Goal: Transaction & Acquisition: Purchase product/service

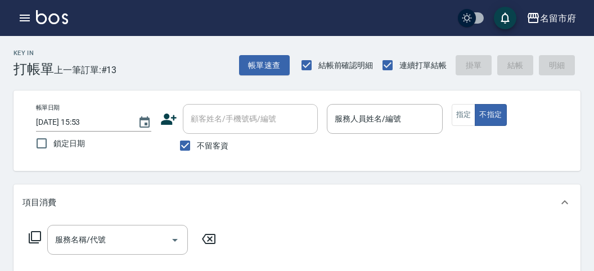
scroll to position [78, 0]
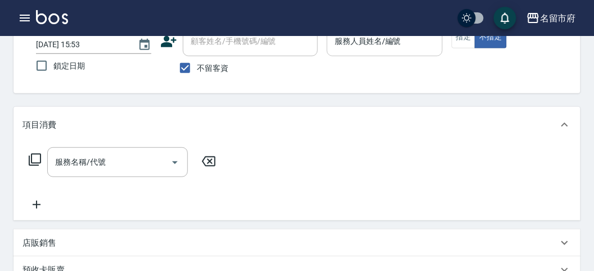
click at [412, 44] on input "服務人員姓名/編號" at bounding box center [384, 42] width 105 height 20
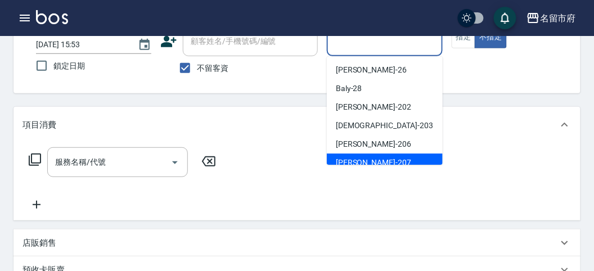
click at [382, 158] on div "[PERSON_NAME] -207" at bounding box center [385, 163] width 116 height 19
type input "[PERSON_NAME]-207"
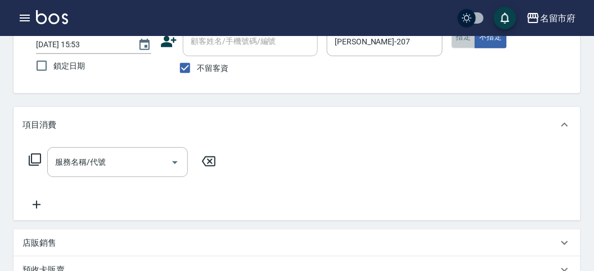
click at [456, 42] on button "指定" at bounding box center [464, 37] width 24 height 22
click at [41, 161] on icon at bounding box center [35, 160] width 12 height 12
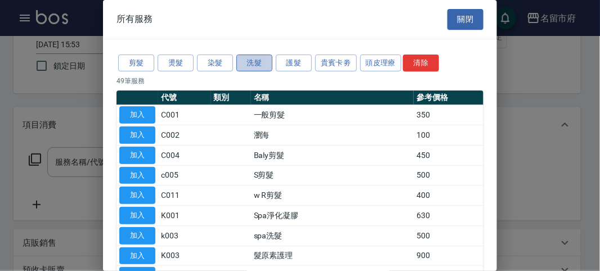
click at [264, 68] on button "洗髮" at bounding box center [254, 63] width 36 height 17
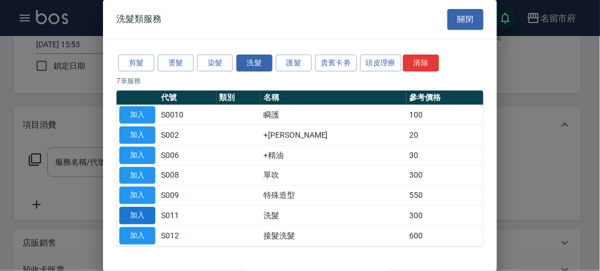
click at [149, 212] on button "加入" at bounding box center [137, 215] width 36 height 17
type input "洗髮(S011)"
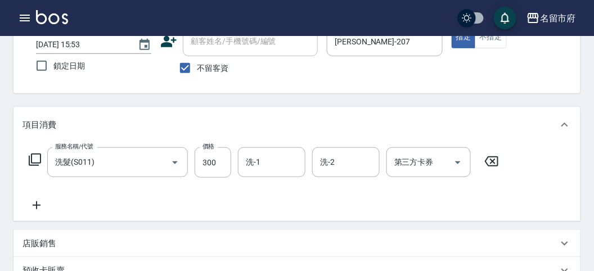
click at [38, 155] on icon at bounding box center [35, 160] width 14 height 14
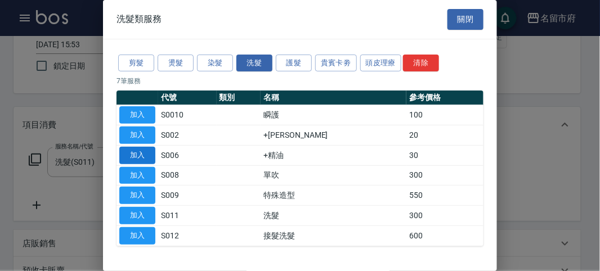
click at [147, 156] on button "加入" at bounding box center [137, 155] width 36 height 17
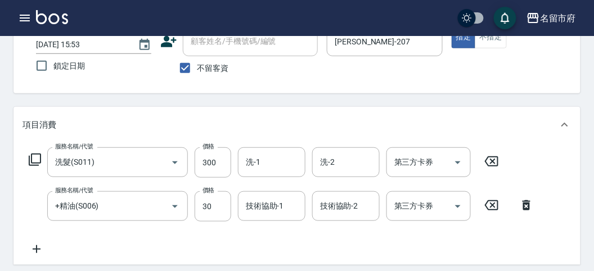
click at [32, 159] on icon at bounding box center [35, 160] width 14 height 14
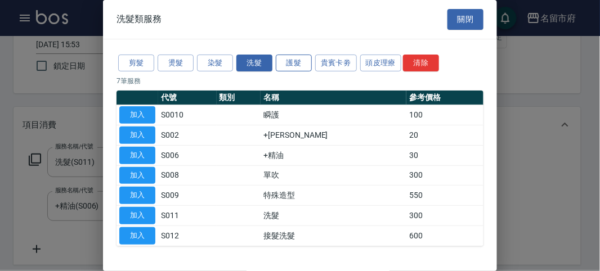
click at [306, 62] on button "護髮" at bounding box center [294, 63] width 36 height 17
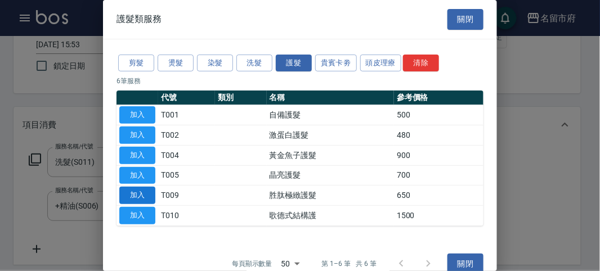
click at [147, 196] on button "加入" at bounding box center [137, 195] width 36 height 17
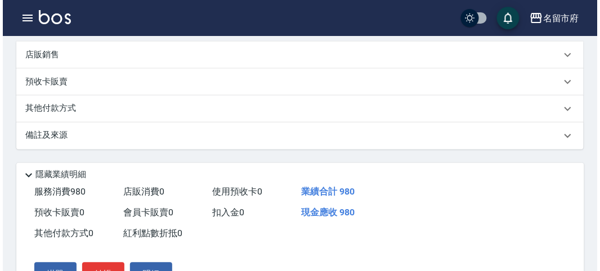
scroll to position [417, 0]
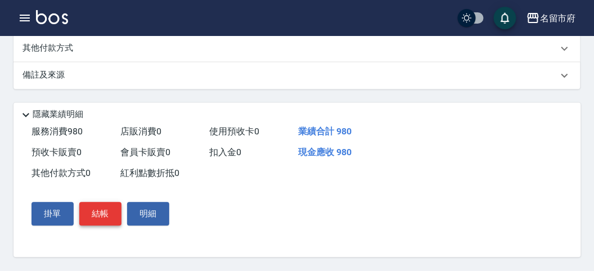
click at [110, 209] on button "結帳" at bounding box center [100, 215] width 42 height 24
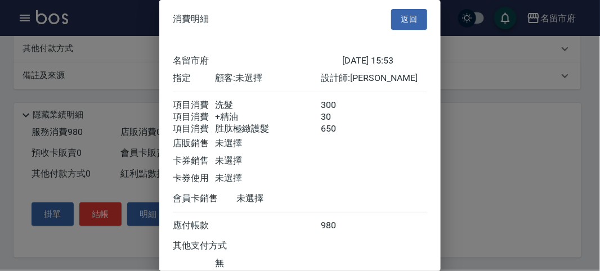
scroll to position [88, 0]
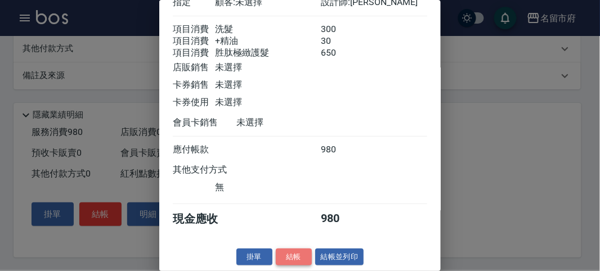
click at [292, 253] on button "結帳" at bounding box center [294, 257] width 36 height 17
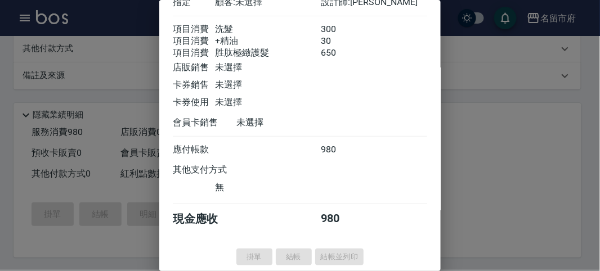
type input "[DATE] 16:57"
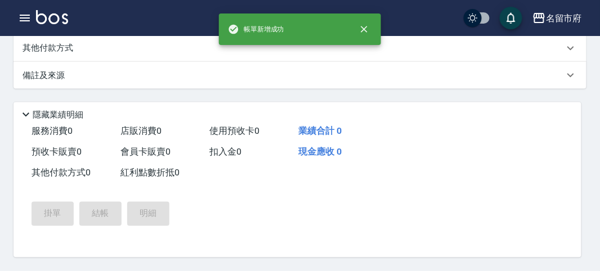
scroll to position [0, 0]
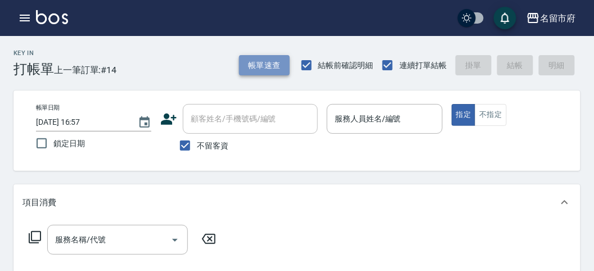
click at [258, 57] on button "帳單速查" at bounding box center [264, 65] width 51 height 21
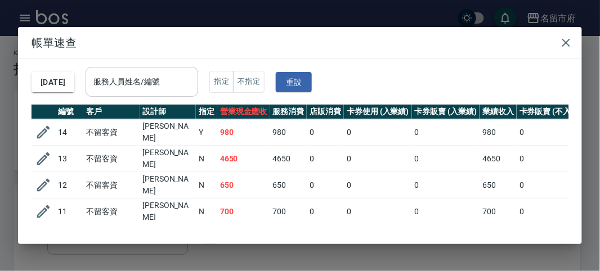
click at [128, 83] on input "服務人員姓名/編號" at bounding box center [142, 82] width 102 height 20
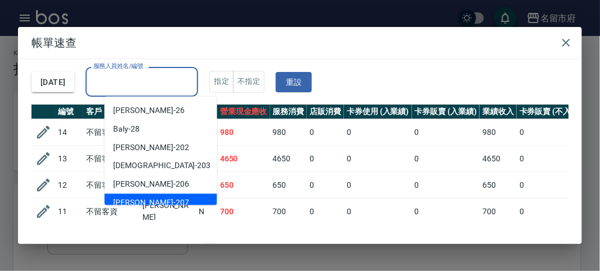
click at [138, 200] on span "[PERSON_NAME] -207" at bounding box center [151, 203] width 75 height 12
type input "[PERSON_NAME]-207"
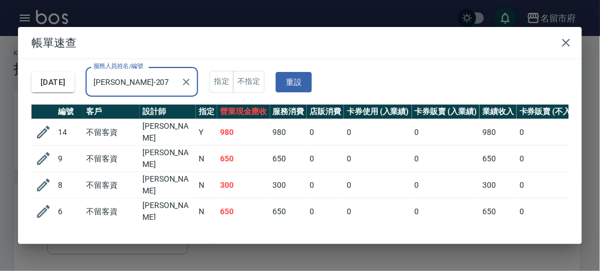
click at [236, 140] on td "980" at bounding box center [243, 132] width 53 height 26
click at [238, 159] on td "650" at bounding box center [243, 159] width 53 height 26
click at [241, 178] on td "300" at bounding box center [243, 185] width 53 height 26
drag, startPoint x: 241, startPoint y: 198, endPoint x: 219, endPoint y: 200, distance: 22.1
click at [219, 200] on td "650" at bounding box center [243, 212] width 53 height 26
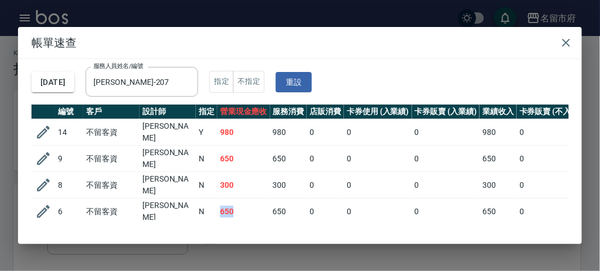
scroll to position [62, 0]
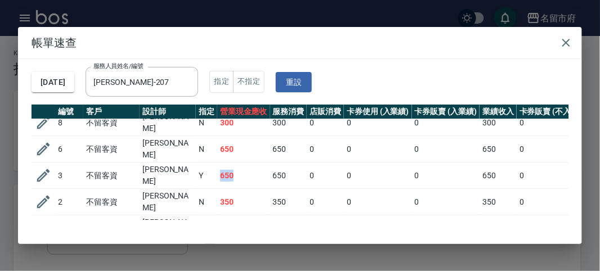
drag, startPoint x: 238, startPoint y: 165, endPoint x: 206, endPoint y: 157, distance: 32.5
click at [206, 163] on tr "3 不留客資 [PERSON_NAME] 650 650 0 0 0 650 0 0 0 0 0" at bounding box center [445, 176] width 826 height 26
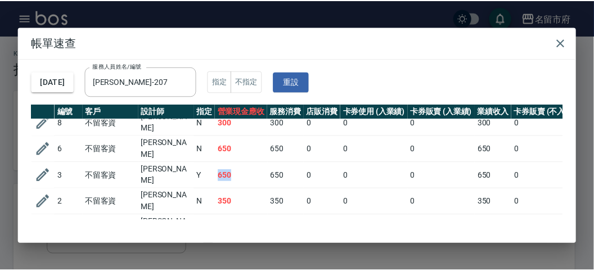
scroll to position [91, 0]
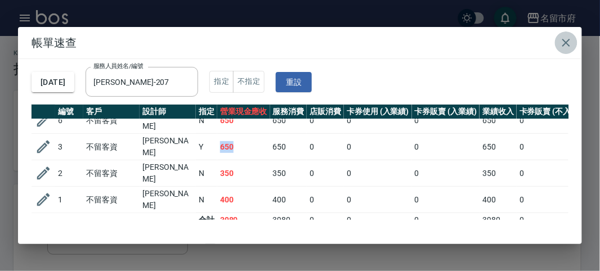
click at [568, 45] on icon "button" at bounding box center [566, 43] width 8 height 8
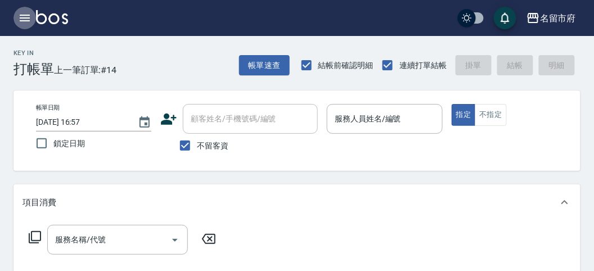
click at [24, 24] on icon "button" at bounding box center [25, 18] width 14 height 14
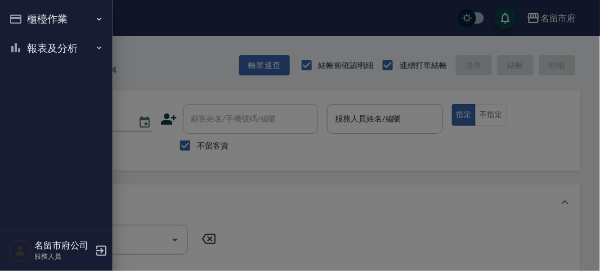
drag, startPoint x: 24, startPoint y: 24, endPoint x: 22, endPoint y: 44, distance: 20.9
click at [20, 42] on icon "button" at bounding box center [16, 48] width 14 height 14
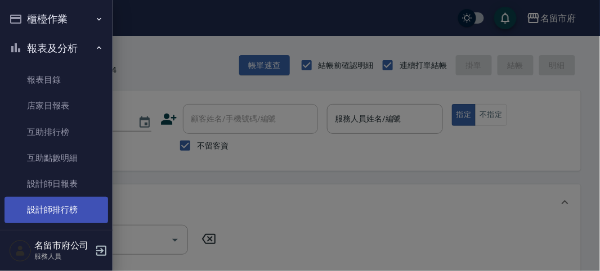
click at [66, 207] on link "設計師排行榜" at bounding box center [57, 210] width 104 height 26
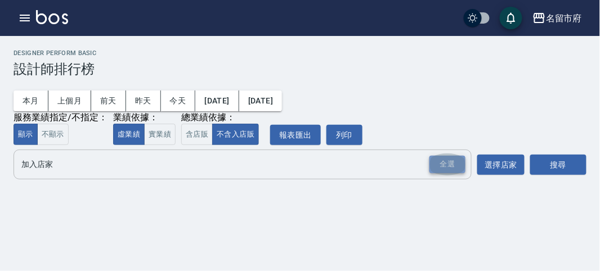
click at [447, 163] on div "全選" at bounding box center [447, 164] width 36 height 17
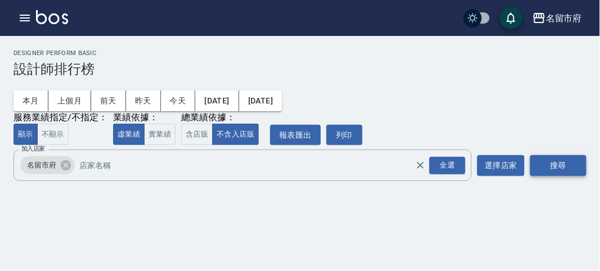
click at [577, 169] on button "搜尋" at bounding box center [558, 165] width 56 height 21
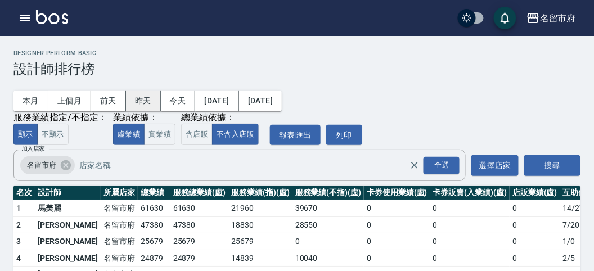
click at [150, 100] on button "昨天" at bounding box center [143, 101] width 35 height 21
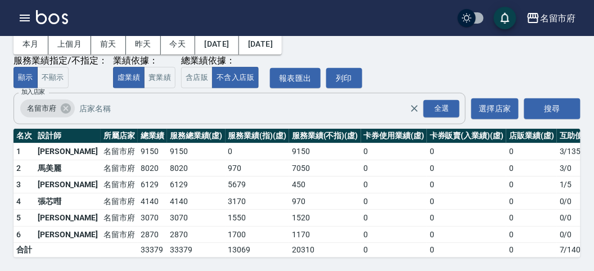
scroll to position [3, 0]
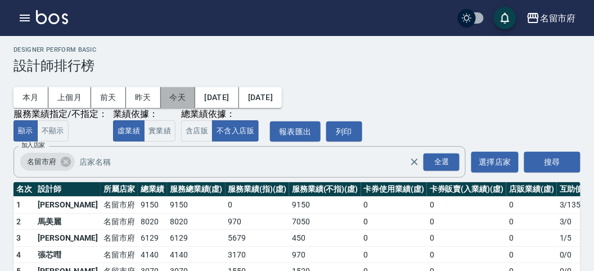
click at [175, 97] on button "今天" at bounding box center [178, 97] width 35 height 21
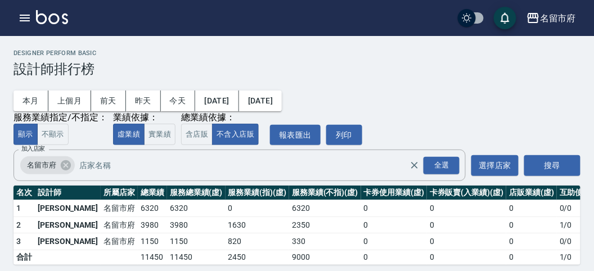
click at [49, 23] on img at bounding box center [52, 17] width 32 height 14
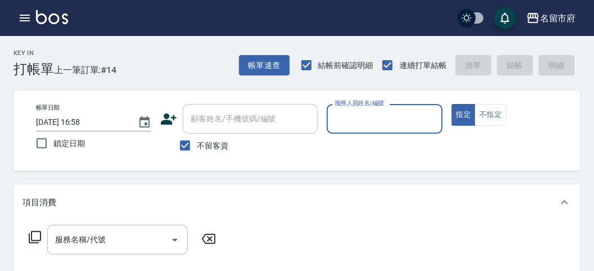
click at [358, 119] on input "服務人員姓名/編號" at bounding box center [384, 119] width 105 height 20
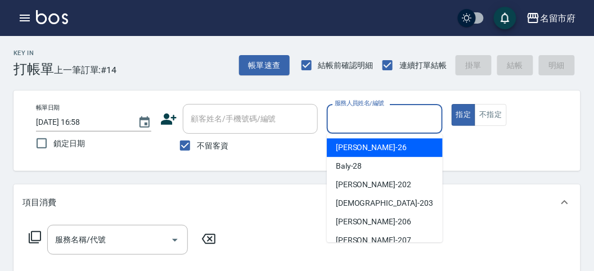
click at [366, 148] on div "[PERSON_NAME] -26" at bounding box center [385, 147] width 116 height 19
type input "[PERSON_NAME]-26"
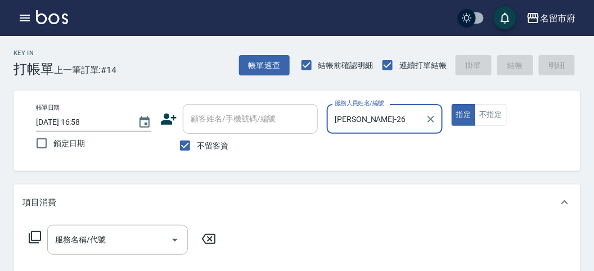
click at [37, 236] on icon at bounding box center [35, 238] width 14 height 14
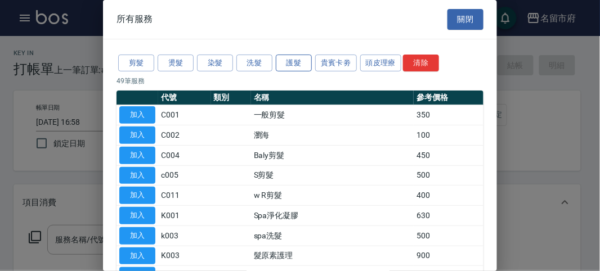
click at [289, 64] on button "護髮" at bounding box center [294, 63] width 36 height 17
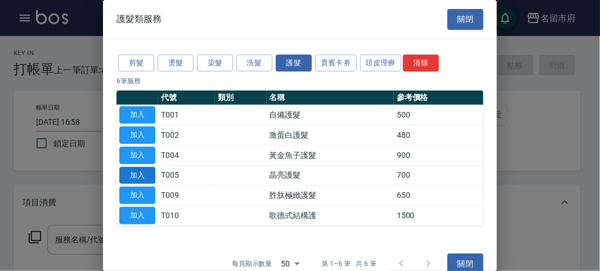
click at [143, 168] on button "加入" at bounding box center [137, 175] width 36 height 17
type input "晶亮護髮(T005)"
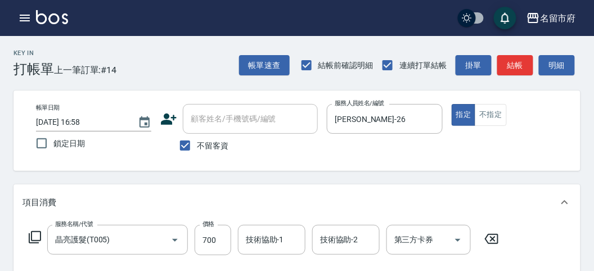
click at [37, 235] on icon at bounding box center [35, 238] width 14 height 14
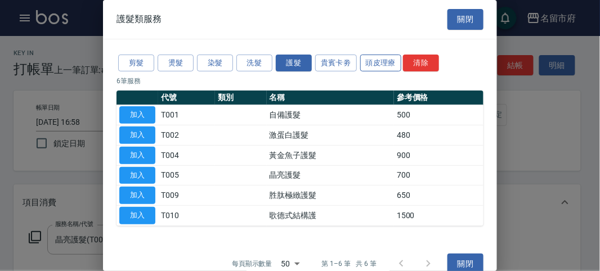
click at [381, 59] on button "頭皮理療" at bounding box center [381, 63] width 42 height 17
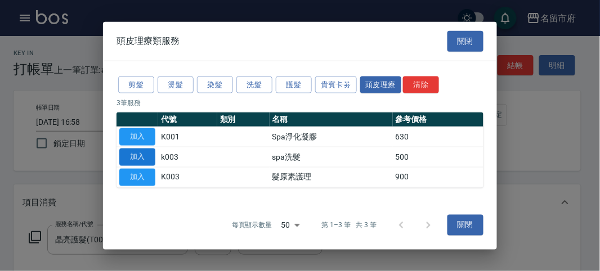
click at [149, 154] on button "加入" at bounding box center [137, 157] width 36 height 17
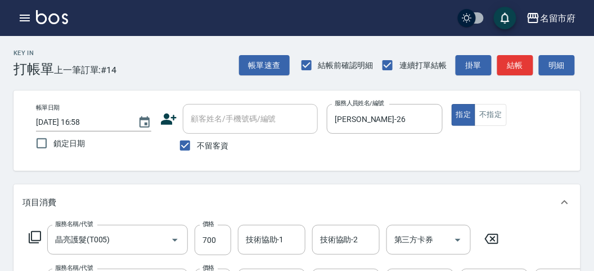
click at [34, 234] on icon at bounding box center [35, 238] width 14 height 14
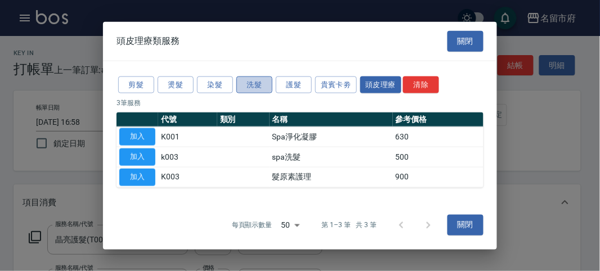
click at [249, 86] on button "洗髮" at bounding box center [254, 84] width 36 height 17
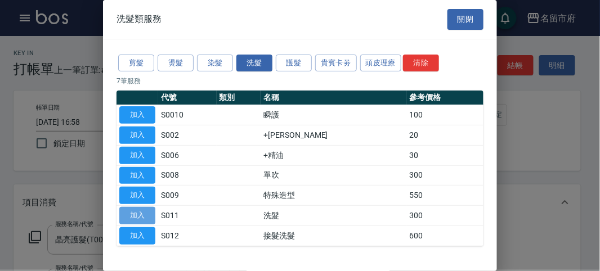
click at [142, 218] on button "加入" at bounding box center [137, 215] width 36 height 17
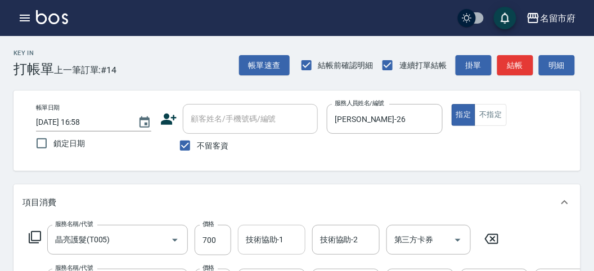
scroll to position [187, 0]
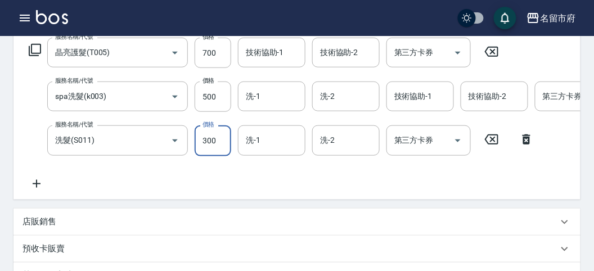
drag, startPoint x: 217, startPoint y: 140, endPoint x: 212, endPoint y: 142, distance: 6.1
click at [217, 140] on input "300" at bounding box center [213, 140] width 37 height 30
type input "350"
click at [160, 218] on div "項目消費 服務名稱/代號 晶亮護髮(T005) 服務名稱/代號 價格 700 價格 技術協助-1 技術協助-1 技術協助-2 技術協助-2 第三方卡券 第三方…" at bounding box center [297, 156] width 567 height 319
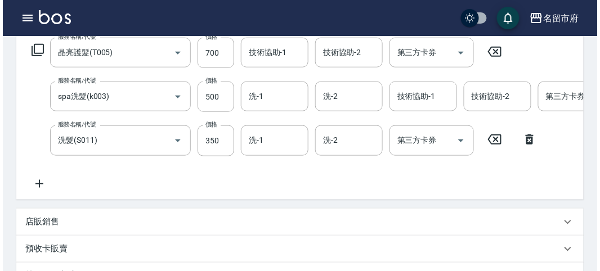
scroll to position [428, 0]
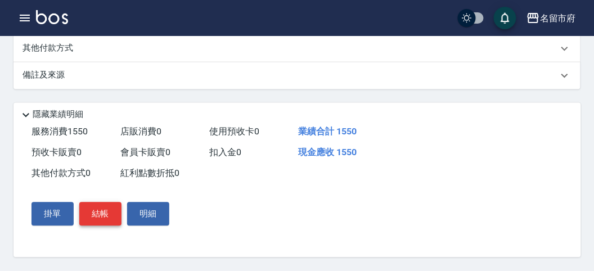
click at [105, 212] on button "結帳" at bounding box center [100, 215] width 42 height 24
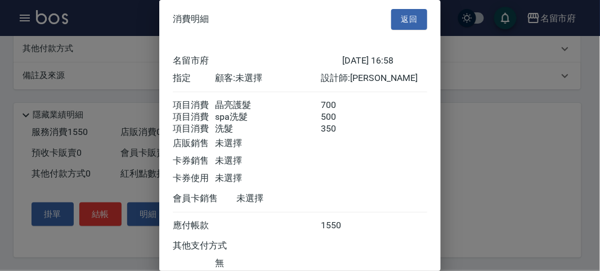
scroll to position [88, 0]
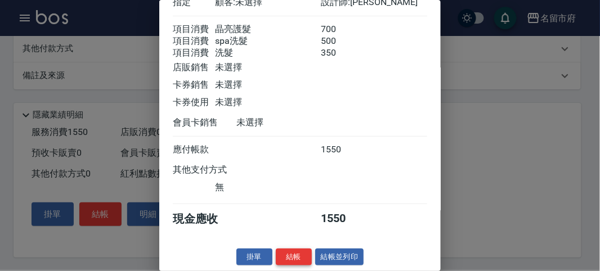
click at [298, 254] on button "結帳" at bounding box center [294, 257] width 36 height 17
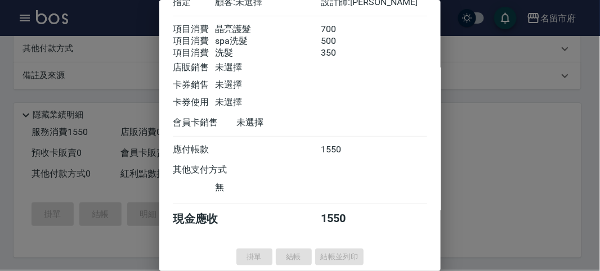
type input "[DATE] 17:21"
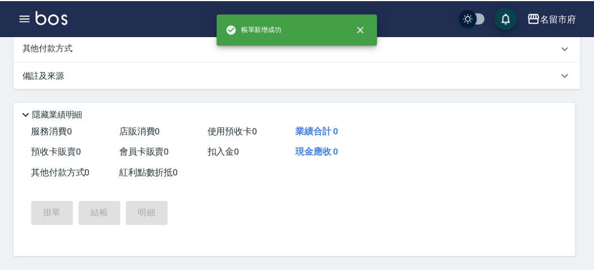
scroll to position [0, 0]
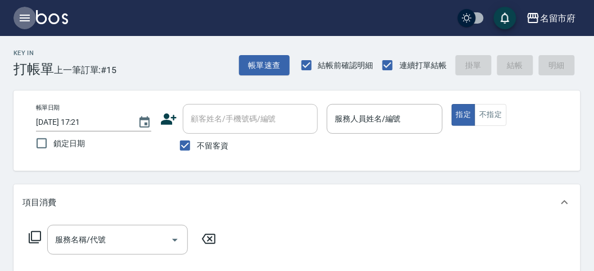
click at [28, 18] on icon "button" at bounding box center [25, 18] width 10 height 7
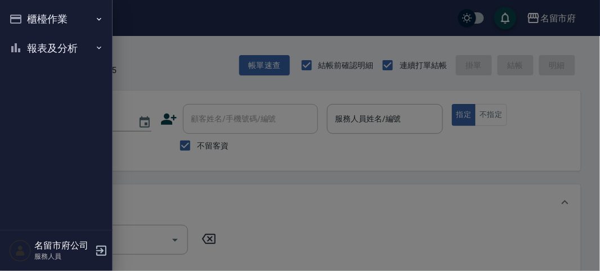
drag, startPoint x: 38, startPoint y: 43, endPoint x: 45, endPoint y: 42, distance: 6.8
click at [40, 43] on button "報表及分析" at bounding box center [57, 48] width 104 height 29
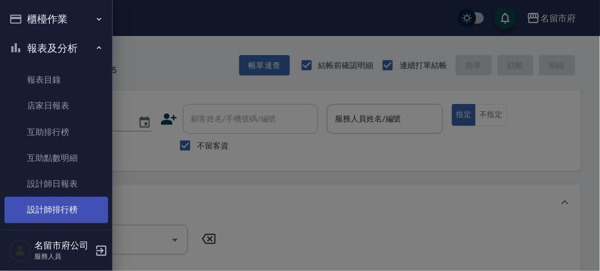
click at [58, 215] on link "設計師排行榜" at bounding box center [57, 210] width 104 height 26
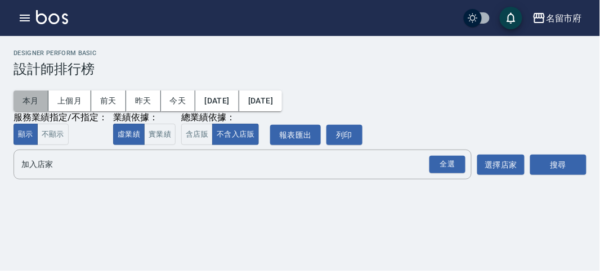
click at [22, 101] on button "本月" at bounding box center [31, 101] width 35 height 21
click at [431, 167] on div "全選" at bounding box center [447, 164] width 36 height 17
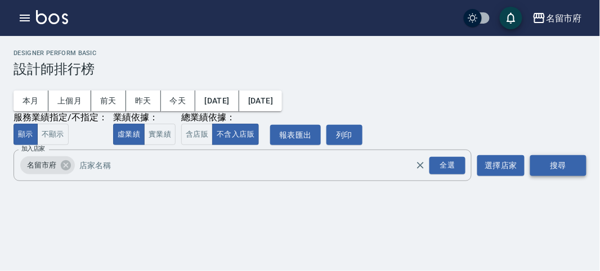
click at [566, 168] on button "搜尋" at bounding box center [558, 165] width 56 height 21
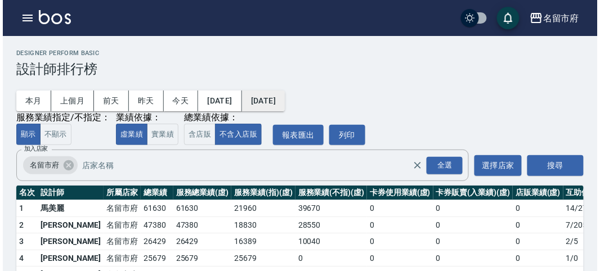
scroll to position [98, 0]
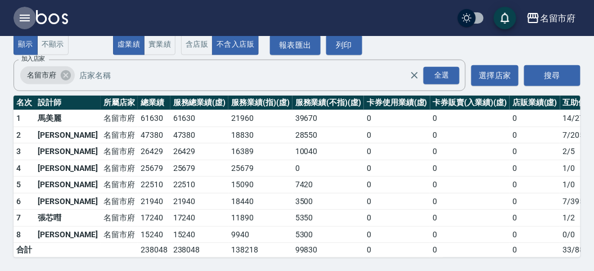
click at [24, 19] on icon "button" at bounding box center [25, 18] width 14 height 14
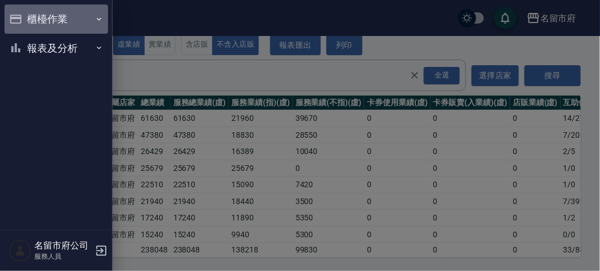
click at [25, 19] on button "櫃檯作業" at bounding box center [57, 19] width 104 height 29
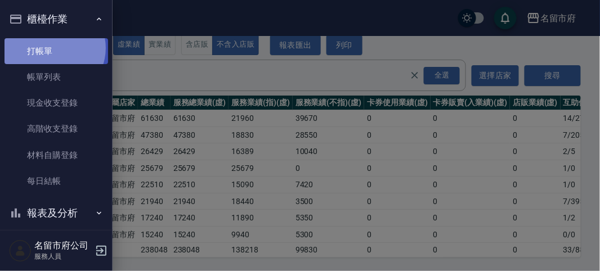
click at [52, 48] on link "打帳單" at bounding box center [57, 51] width 104 height 26
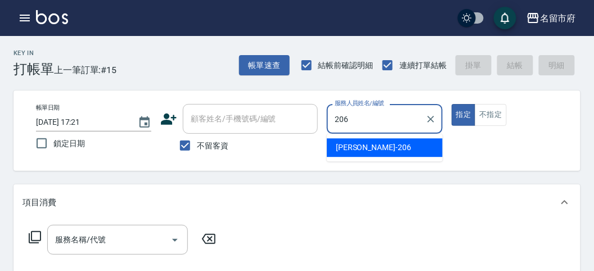
type input "[PERSON_NAME]-206"
type button "true"
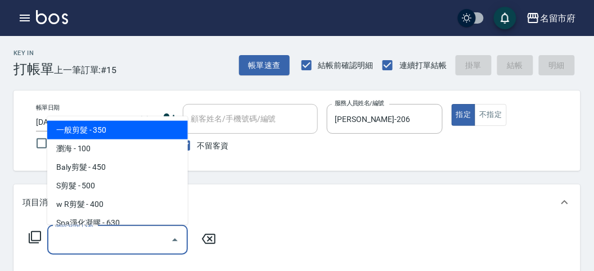
type input "一般剪髮(C001)"
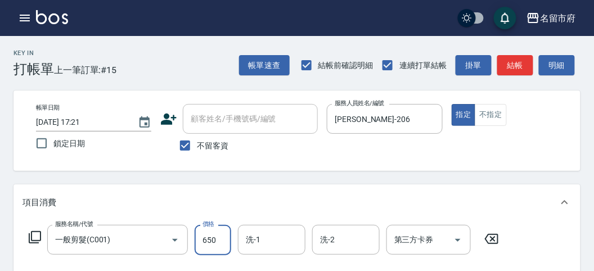
type input "650"
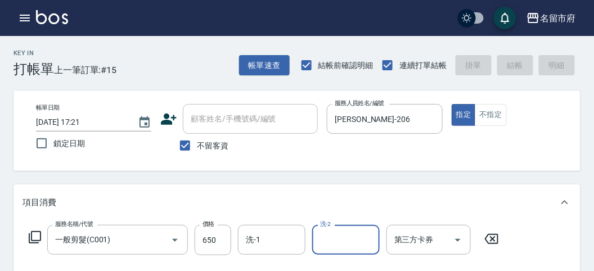
type input "[DATE] 17:49"
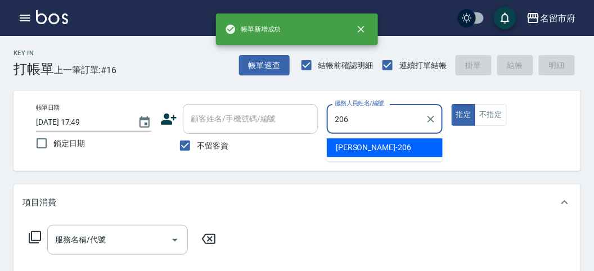
type input "[PERSON_NAME]-206"
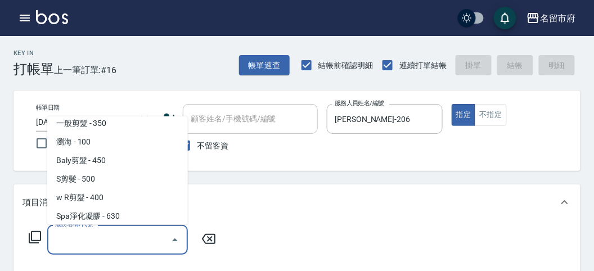
scroll to position [25, 0]
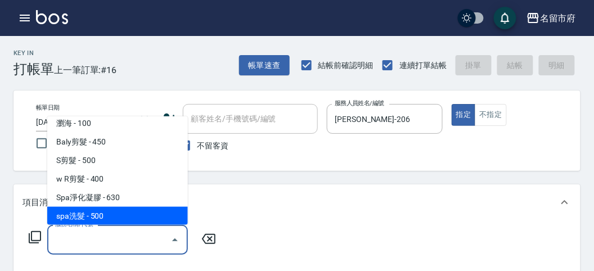
type input "spa洗髮(k003)"
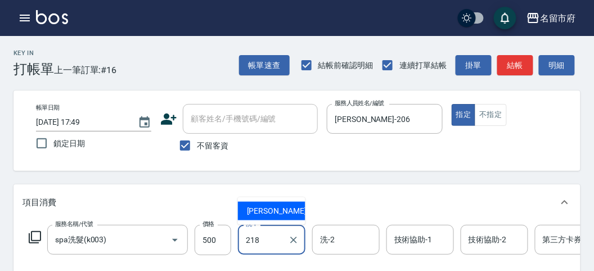
type input "Min Min-218"
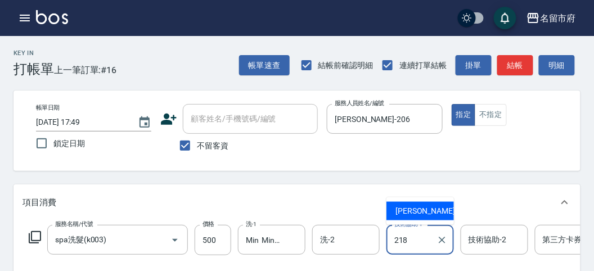
type input "Min Min-218"
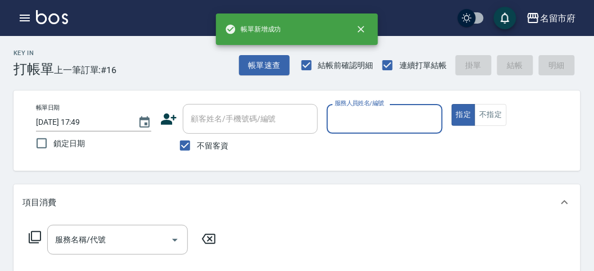
scroll to position [0, 0]
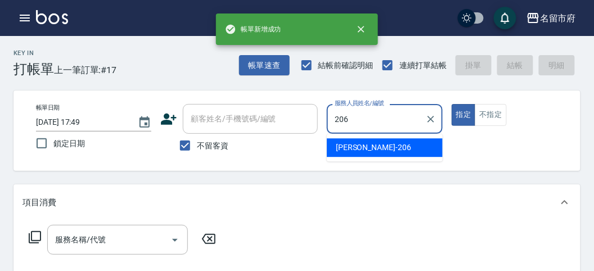
type input "[PERSON_NAME]-206"
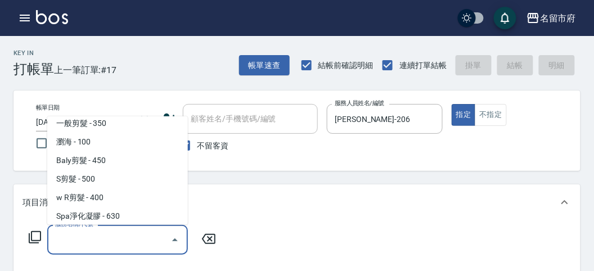
scroll to position [25, 0]
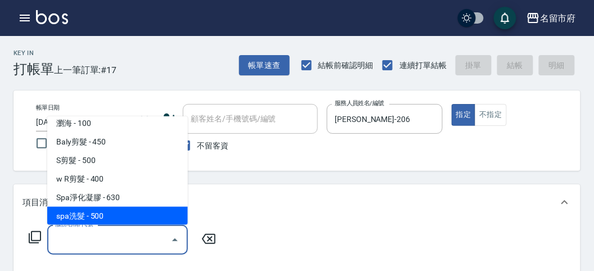
type input "spa洗髮(k003)"
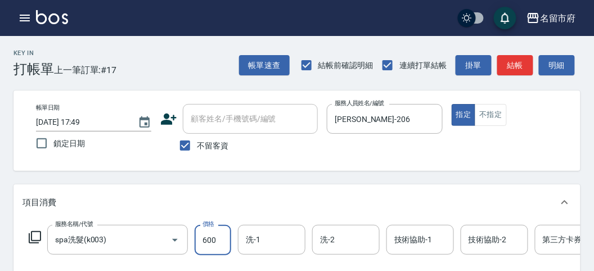
type input "600"
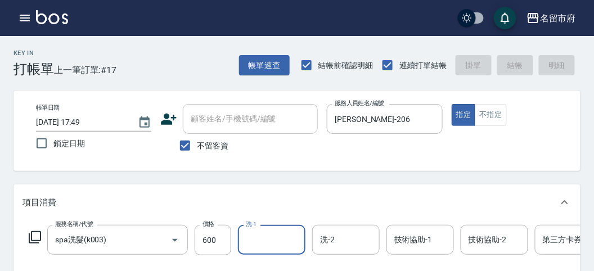
type input "[DATE] 17:50"
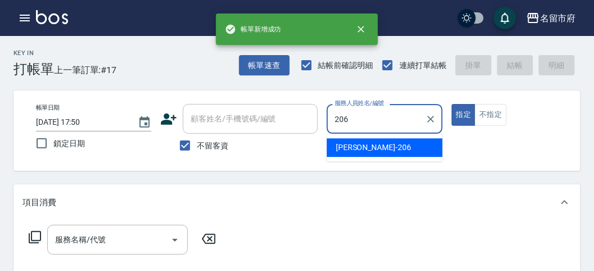
type input "[PERSON_NAME]-206"
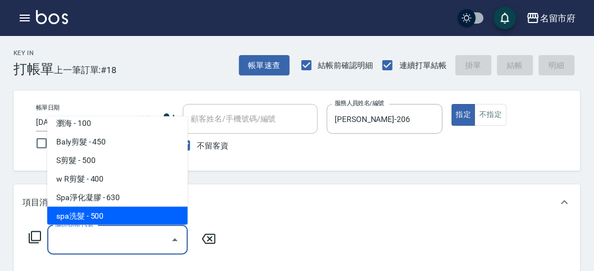
type input "spa洗髮(k003)"
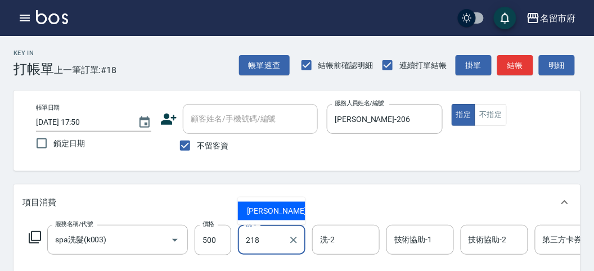
type input "Min Min-218"
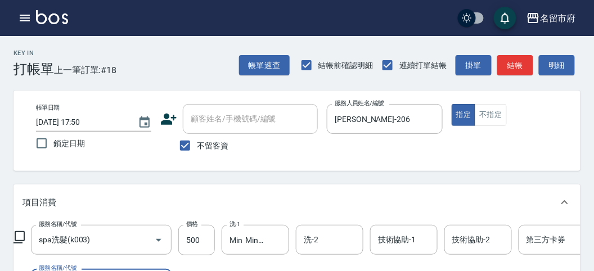
scroll to position [148, 0]
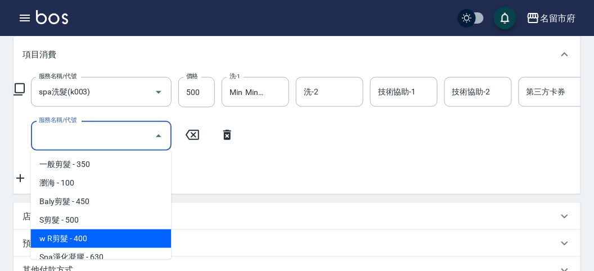
type input "w R剪髮(C011)"
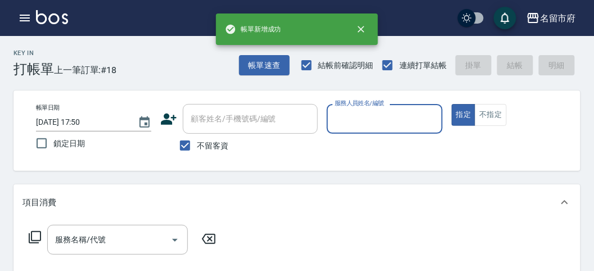
scroll to position [0, 0]
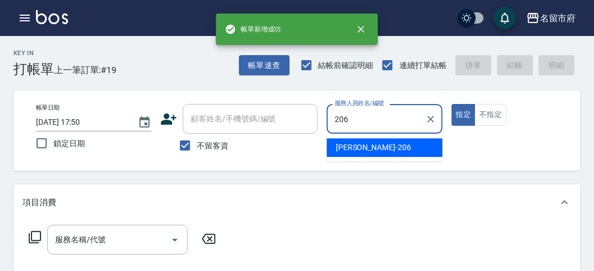
type input "[PERSON_NAME]-206"
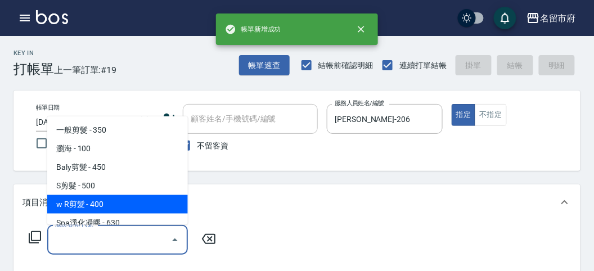
type input "w R剪髮(C011)"
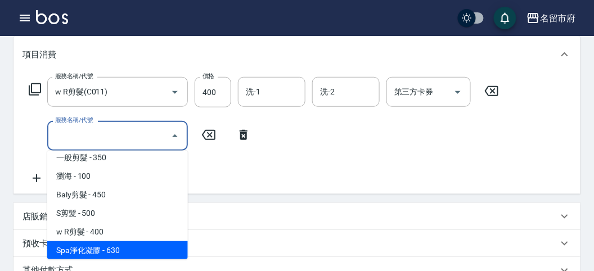
scroll to position [25, 0]
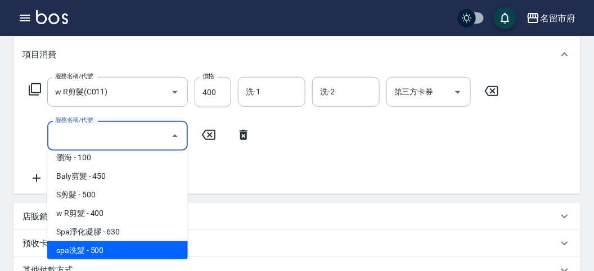
type input "spa洗髮(k003)"
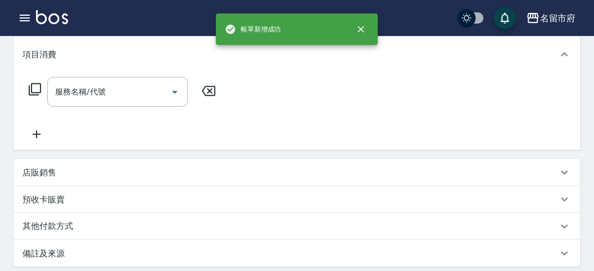
scroll to position [0, 0]
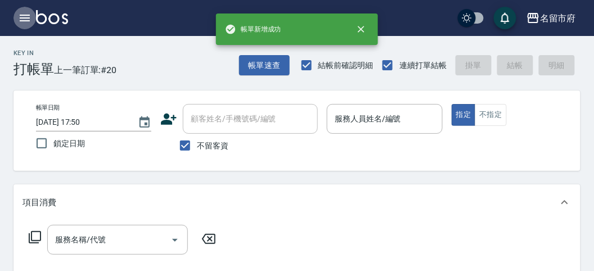
click at [24, 22] on icon "button" at bounding box center [25, 18] width 14 height 14
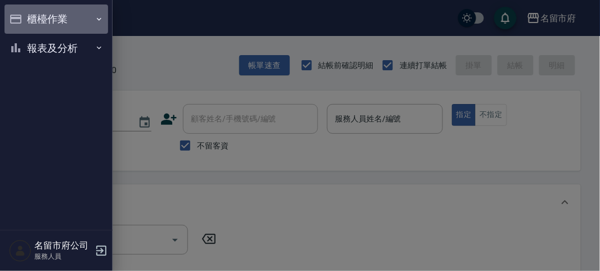
click at [25, 23] on button "櫃檯作業" at bounding box center [57, 19] width 104 height 29
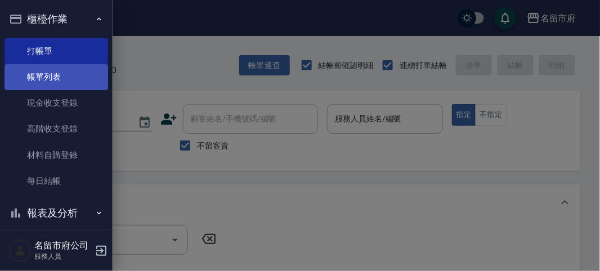
click at [52, 65] on link "帳單列表" at bounding box center [57, 77] width 104 height 26
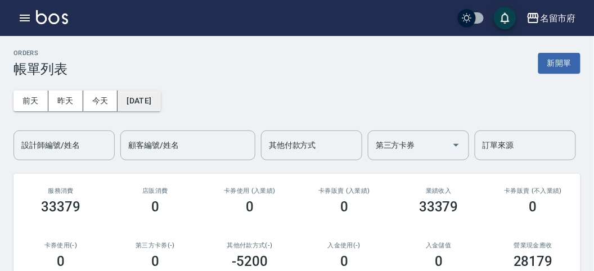
click at [146, 104] on button "[DATE]" at bounding box center [139, 101] width 43 height 21
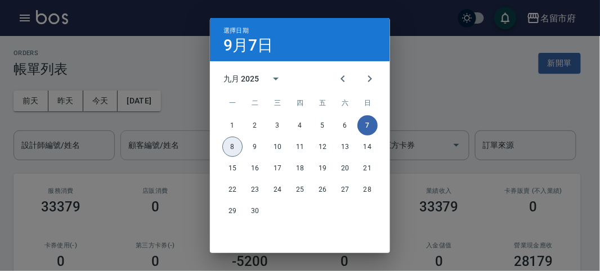
click at [232, 147] on button "8" at bounding box center [232, 147] width 20 height 20
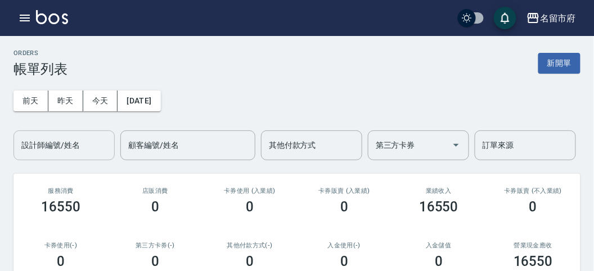
click at [42, 149] on input "設計師編號/姓名" at bounding box center [64, 146] width 91 height 20
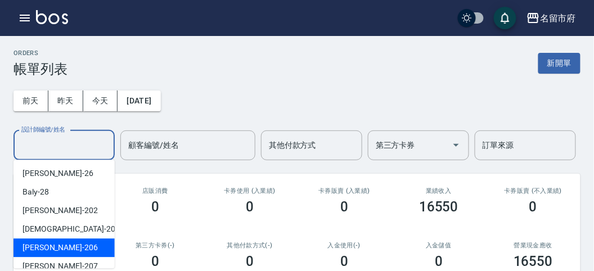
click at [80, 242] on div "[PERSON_NAME] -206" at bounding box center [64, 248] width 101 height 19
type input "[PERSON_NAME]-206"
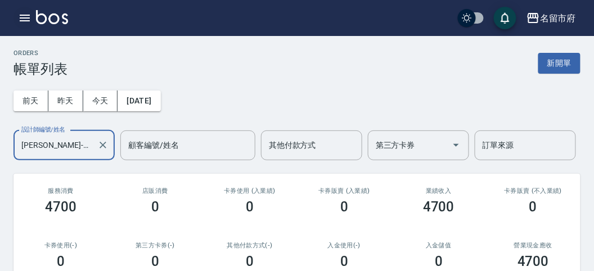
click at [30, 17] on icon "button" at bounding box center [25, 18] width 14 height 14
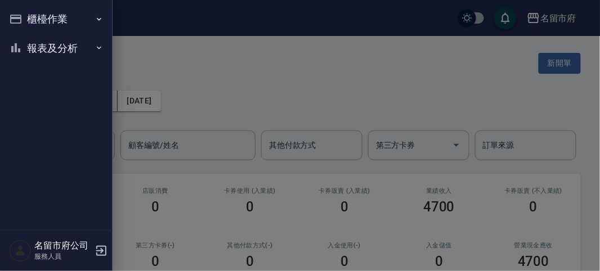
click at [30, 16] on button "櫃檯作業" at bounding box center [57, 19] width 104 height 29
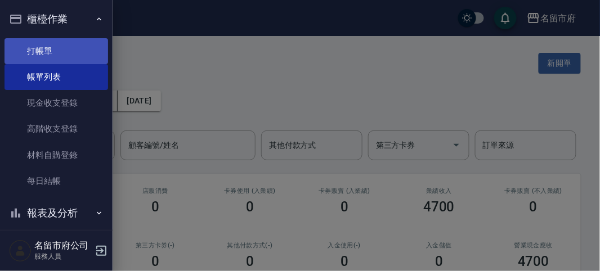
click at [32, 44] on link "打帳單" at bounding box center [57, 51] width 104 height 26
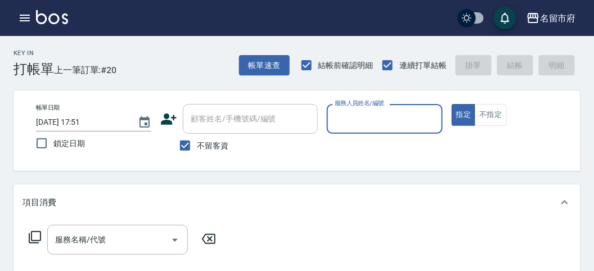
drag, startPoint x: 366, startPoint y: 118, endPoint x: 370, endPoint y: 122, distance: 6.0
click at [366, 117] on input "服務人員姓名/編號" at bounding box center [384, 119] width 105 height 20
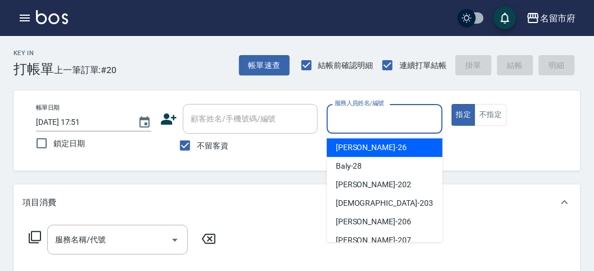
click at [380, 149] on div "[PERSON_NAME] -26" at bounding box center [385, 147] width 116 height 19
type input "[PERSON_NAME]-26"
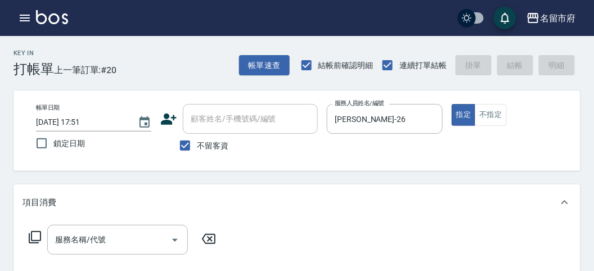
click at [40, 238] on icon at bounding box center [35, 237] width 12 height 12
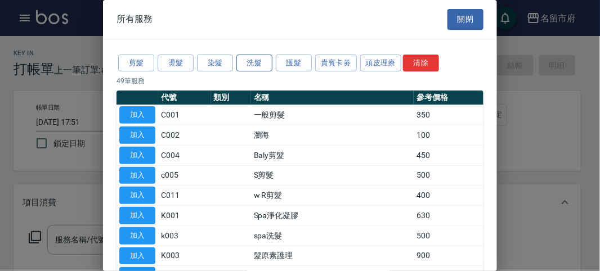
click at [260, 60] on button "洗髮" at bounding box center [254, 63] width 36 height 17
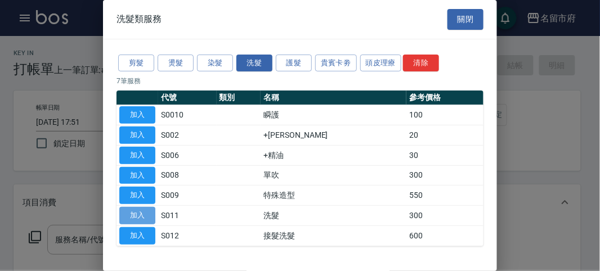
click at [146, 215] on button "加入" at bounding box center [137, 215] width 36 height 17
type input "洗髮(S011)"
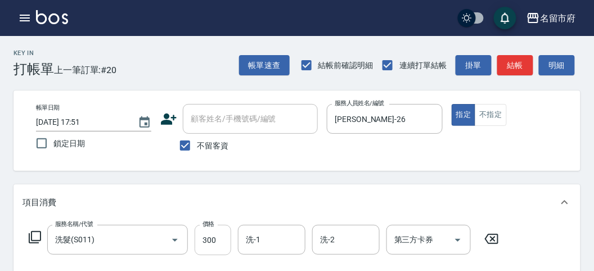
click at [203, 242] on input "300" at bounding box center [213, 240] width 37 height 30
type input "350"
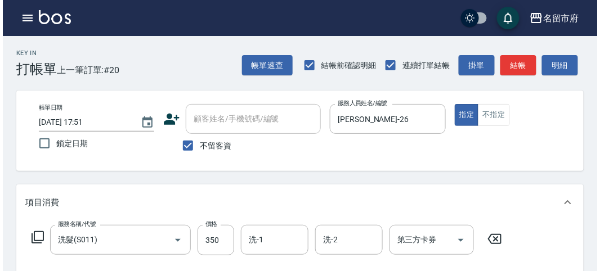
scroll to position [329, 0]
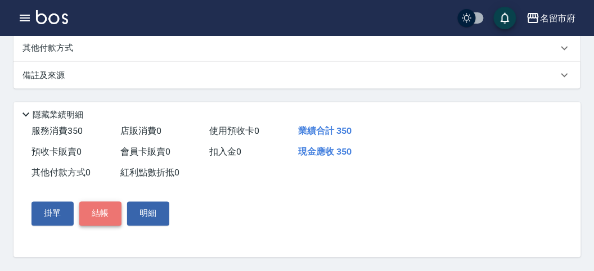
click at [94, 207] on button "結帳" at bounding box center [100, 214] width 42 height 24
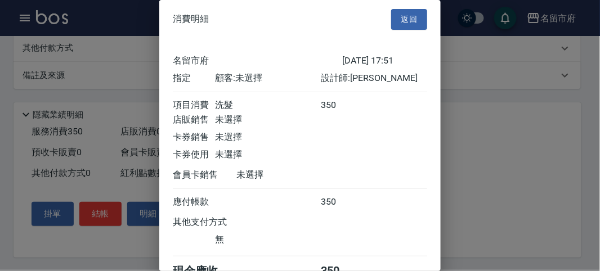
scroll to position [62, 0]
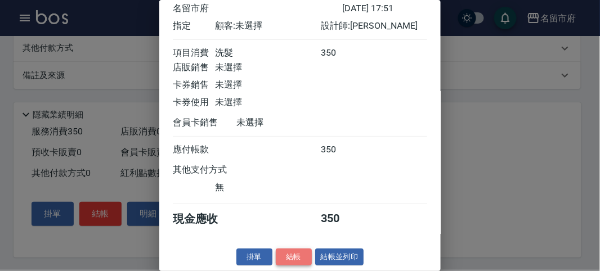
click at [287, 255] on button "結帳" at bounding box center [294, 257] width 36 height 17
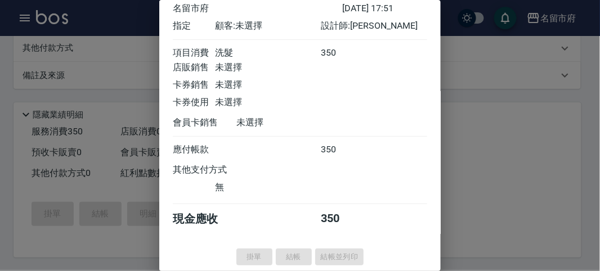
type input "[DATE] 17:56"
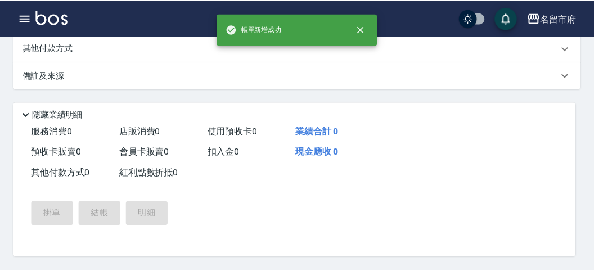
scroll to position [0, 0]
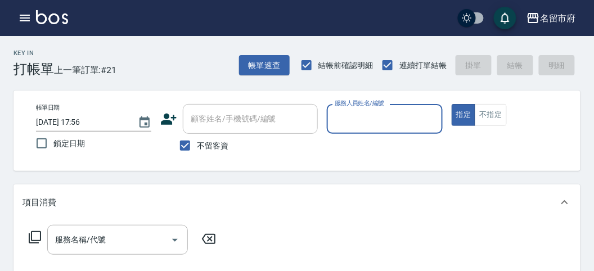
click at [391, 114] on input "服務人員姓名/編號" at bounding box center [384, 119] width 105 height 20
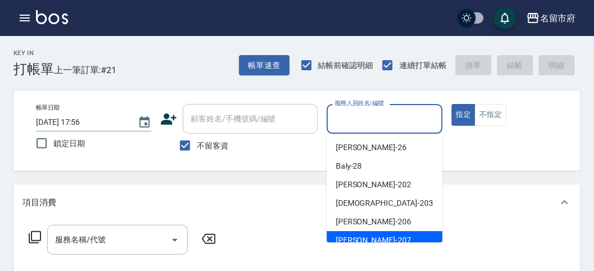
click at [379, 242] on div "服務名稱/代號 服務名稱/代號" at bounding box center [297, 260] width 567 height 78
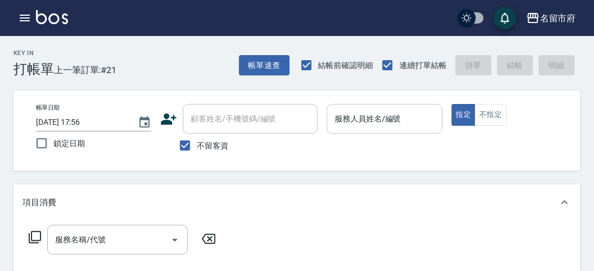
click at [364, 124] on input "服務人員姓名/編號" at bounding box center [384, 119] width 105 height 20
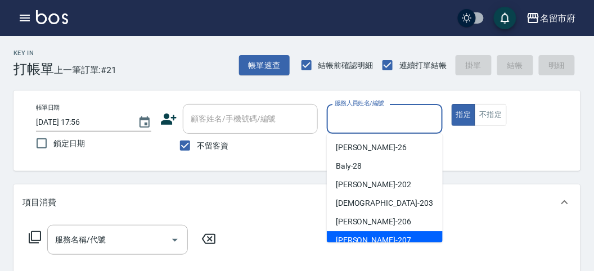
click at [368, 236] on div "[PERSON_NAME] -207" at bounding box center [385, 240] width 116 height 19
type input "[PERSON_NAME]-207"
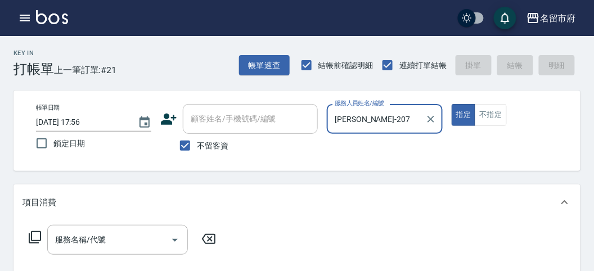
click at [35, 237] on icon at bounding box center [35, 238] width 14 height 14
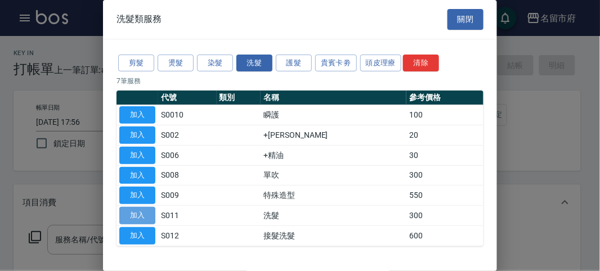
click at [146, 212] on button "加入" at bounding box center [137, 215] width 36 height 17
type input "洗髮(S011)"
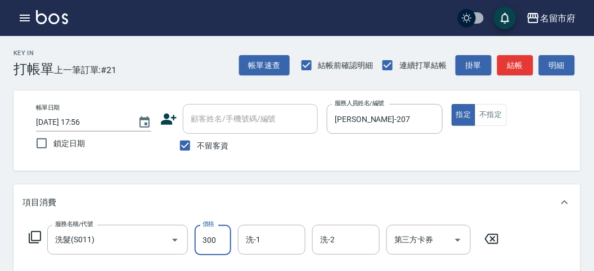
click at [217, 234] on input "300" at bounding box center [213, 240] width 37 height 30
click at [212, 244] on input "300350" at bounding box center [213, 240] width 37 height 30
type input "350"
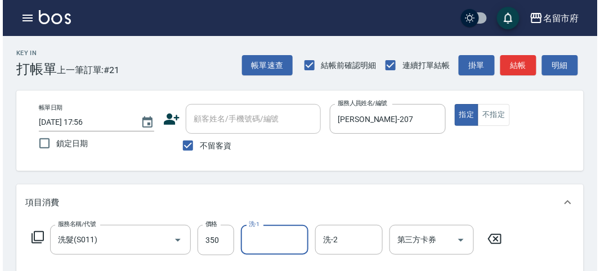
scroll to position [329, 0]
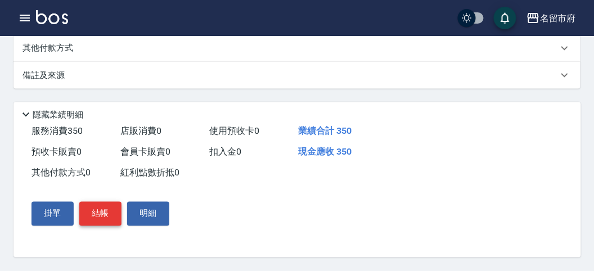
click at [93, 222] on button "結帳" at bounding box center [100, 214] width 42 height 24
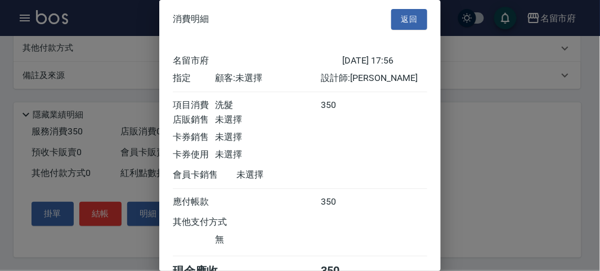
scroll to position [62, 0]
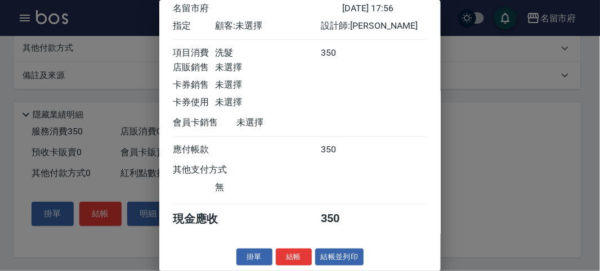
click at [299, 267] on div "消費明細 返回 名留市府 [DATE] 17:56 指定 顧客: 未選擇 設計師: [PERSON_NAME] 項目消費 洗髮 350 店販銷售 未選擇 卡券…" at bounding box center [299, 135] width 281 height 271
click at [301, 254] on button "結帳" at bounding box center [294, 257] width 36 height 17
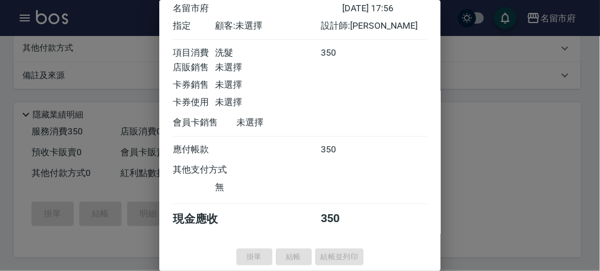
type input "[DATE] 17:59"
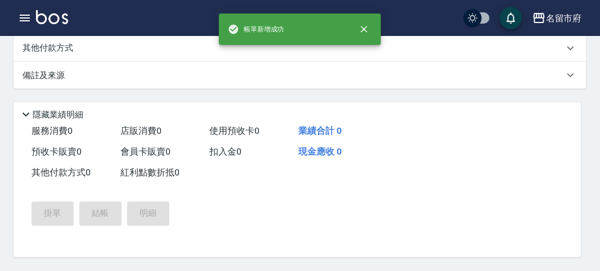
scroll to position [0, 0]
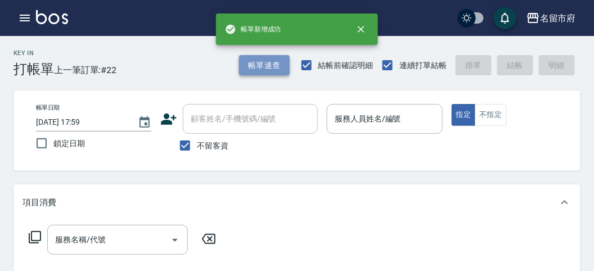
click at [257, 66] on button "帳單速查" at bounding box center [264, 65] width 51 height 21
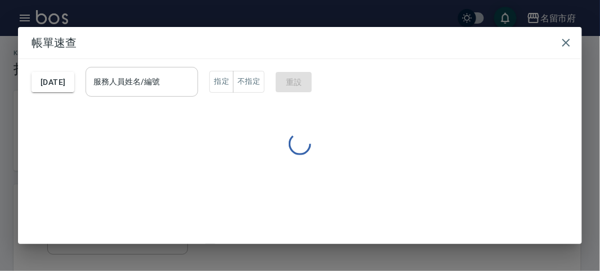
click at [187, 74] on input "服務人員姓名/編號" at bounding box center [142, 82] width 102 height 20
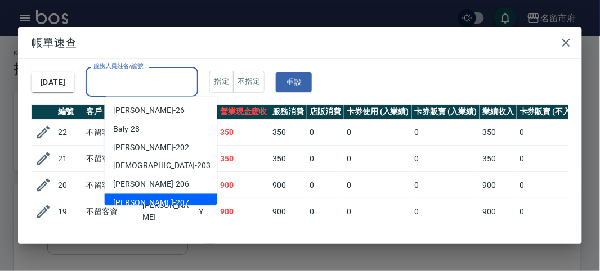
click at [162, 197] on div "[PERSON_NAME] -207" at bounding box center [161, 203] width 113 height 19
type input "[PERSON_NAME]-207"
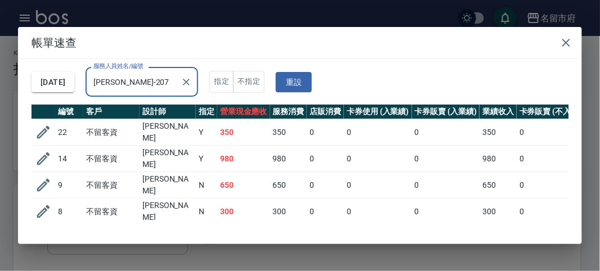
scroll to position [115, 0]
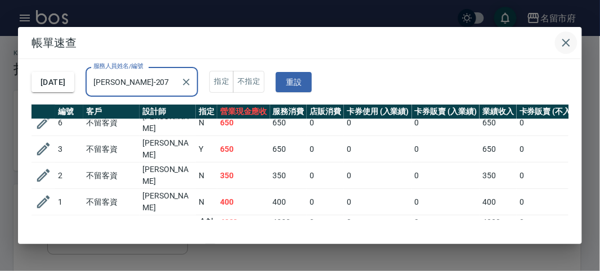
click at [577, 39] on button "button" at bounding box center [566, 43] width 23 height 23
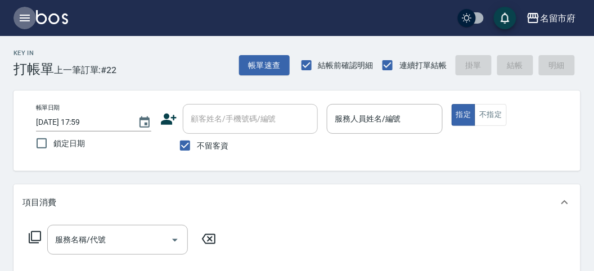
click at [22, 23] on icon "button" at bounding box center [25, 18] width 14 height 14
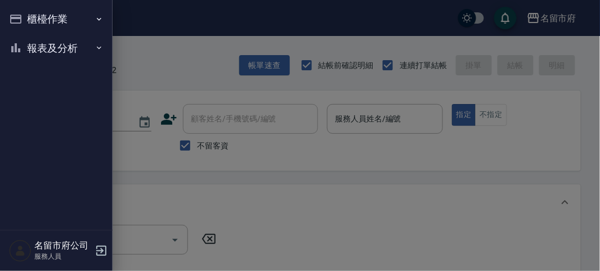
click at [37, 45] on button "報表及分析" at bounding box center [57, 48] width 104 height 29
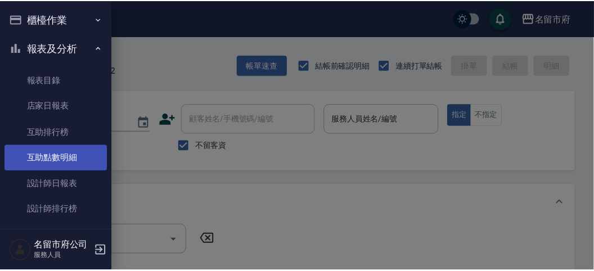
scroll to position [37, 0]
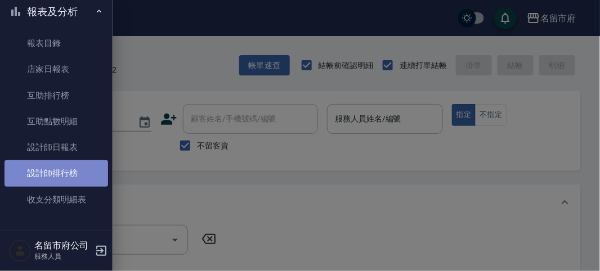
click at [74, 173] on link "設計師排行榜" at bounding box center [57, 173] width 104 height 26
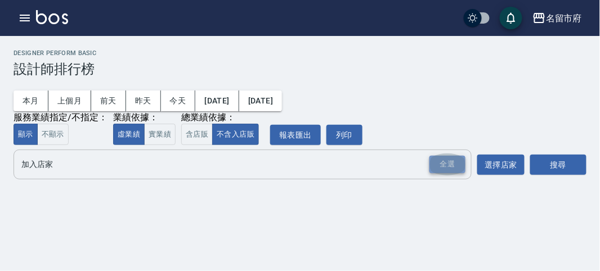
click at [445, 169] on div "全選" at bounding box center [447, 164] width 36 height 17
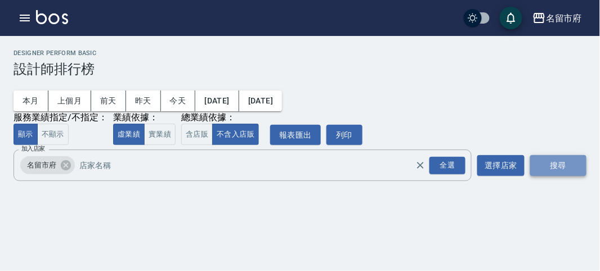
click at [558, 159] on button "搜尋" at bounding box center [558, 165] width 56 height 21
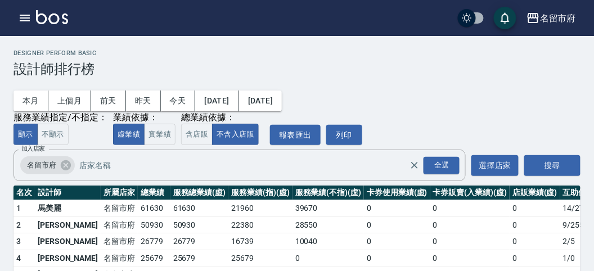
scroll to position [98, 0]
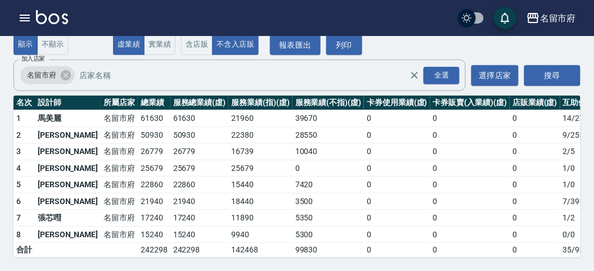
click at [44, 23] on img at bounding box center [52, 17] width 32 height 14
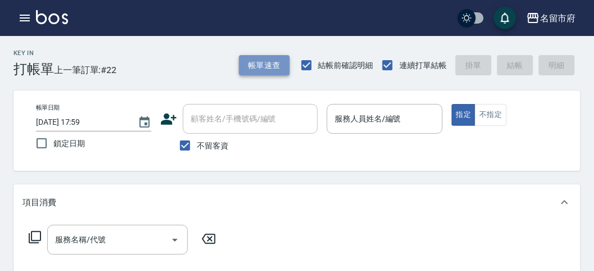
click at [264, 69] on button "帳單速查" at bounding box center [264, 65] width 51 height 21
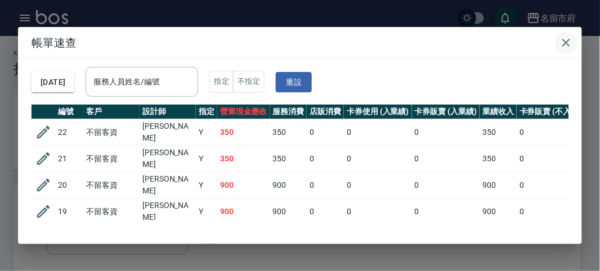
click at [561, 46] on icon "button" at bounding box center [566, 43] width 14 height 14
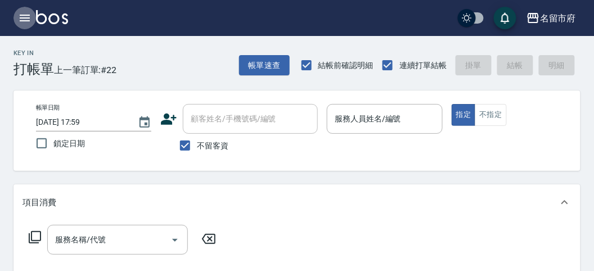
click at [15, 19] on button "button" at bounding box center [25, 18] width 23 height 23
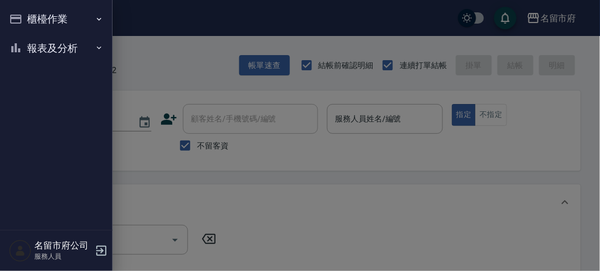
click at [26, 62] on button "報表及分析" at bounding box center [57, 48] width 104 height 29
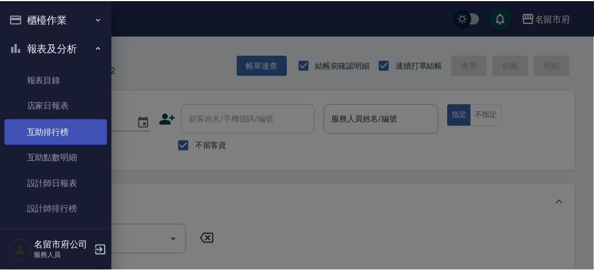
scroll to position [37, 0]
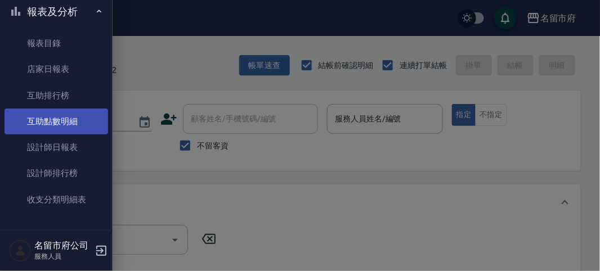
click at [63, 124] on link "互助點數明細" at bounding box center [57, 122] width 104 height 26
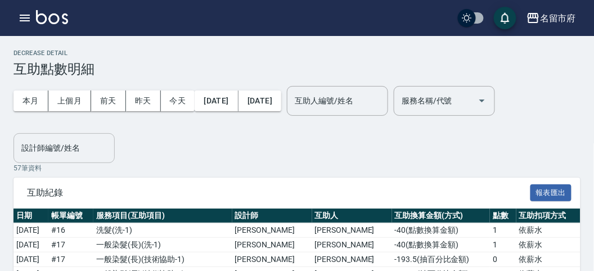
click at [44, 149] on input "設計師編號/姓名" at bounding box center [64, 148] width 91 height 20
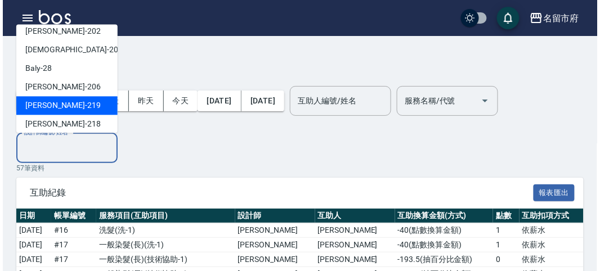
scroll to position [105, 0]
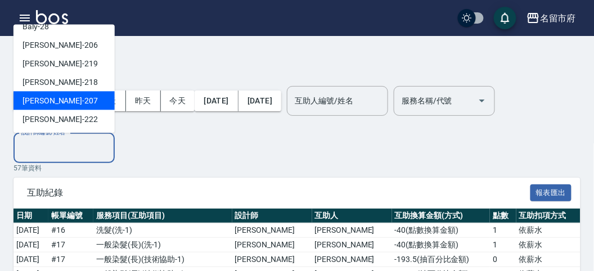
click at [74, 100] on div "[PERSON_NAME] -207" at bounding box center [64, 101] width 101 height 19
type input "[PERSON_NAME]-207"
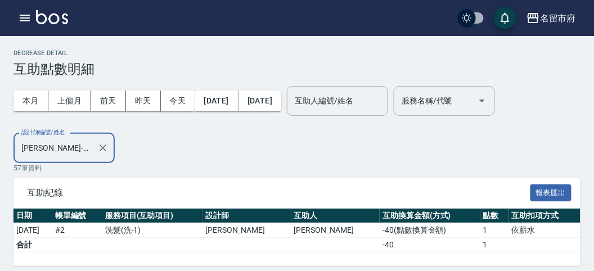
click at [141, 133] on div "本月 上個月 [DATE] [DATE] [DATE] [DATE] [DATE] 互助人編號/姓名 互助人編號/姓名 服務名稱/代號 服務名稱/代號 設計師…" at bounding box center [297, 120] width 567 height 86
click at [54, 12] on img at bounding box center [52, 17] width 32 height 14
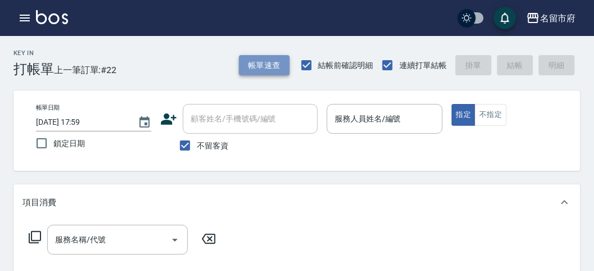
click at [277, 74] on button "帳單速查" at bounding box center [264, 65] width 51 height 21
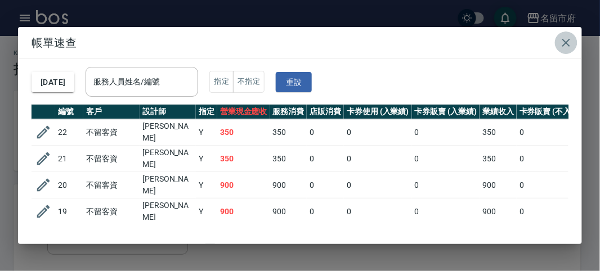
click at [565, 36] on icon "button" at bounding box center [566, 43] width 14 height 14
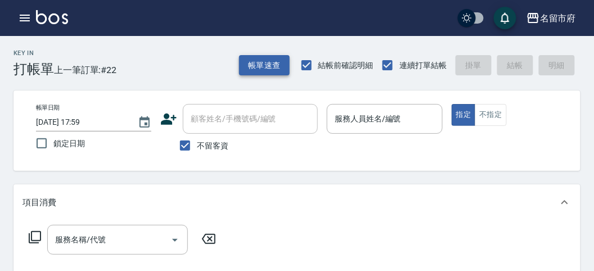
click at [258, 59] on button "帳單速查" at bounding box center [264, 65] width 51 height 21
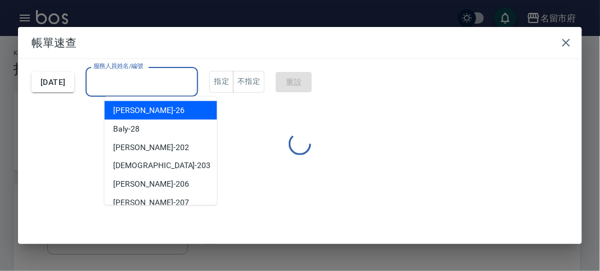
click at [193, 77] on input "服務人員姓名/編號" at bounding box center [142, 82] width 102 height 20
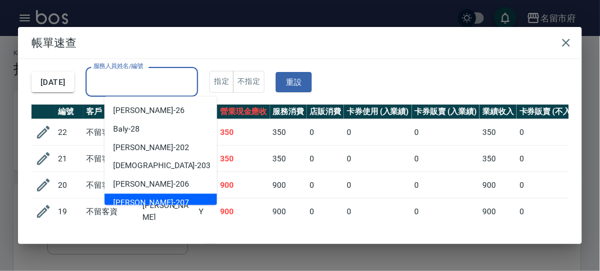
click at [178, 203] on div "[PERSON_NAME] -207" at bounding box center [161, 203] width 113 height 19
type input "[PERSON_NAME]-207"
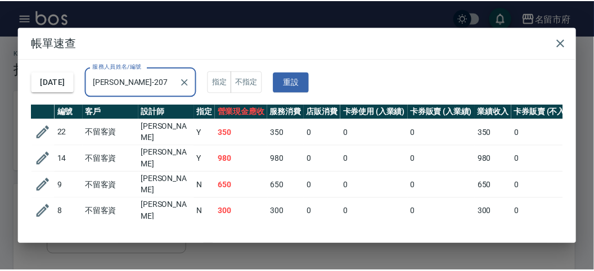
scroll to position [115, 0]
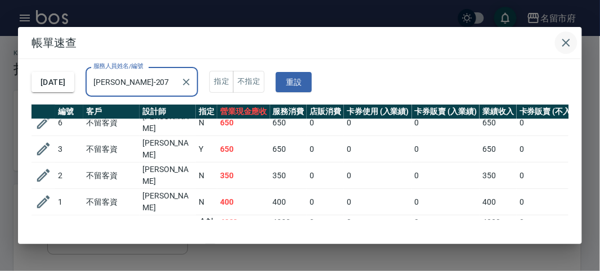
click at [559, 48] on icon "button" at bounding box center [566, 43] width 14 height 14
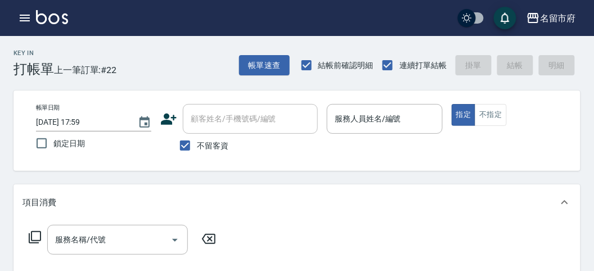
click at [547, 96] on div "帳單日期 [DATE] 17:59 鎖定日期 顧客姓名/手機號碼/編號 顧客姓名/手機號碼/編號 不留客資 服務人員姓名/編號 服務人員姓名/編號 指定 不指定" at bounding box center [297, 131] width 567 height 80
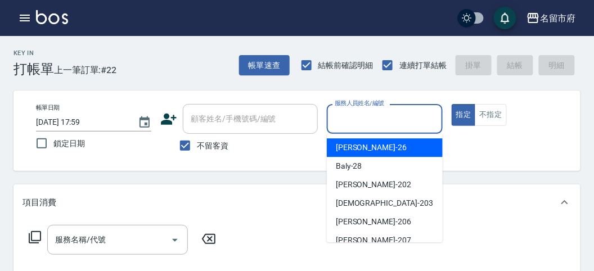
click at [398, 125] on input "服務人員姓名/編號" at bounding box center [384, 119] width 105 height 20
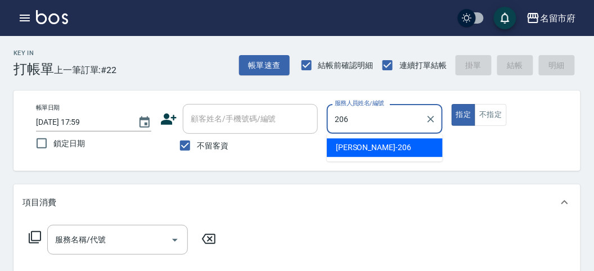
type input "[PERSON_NAME]-206"
type button "true"
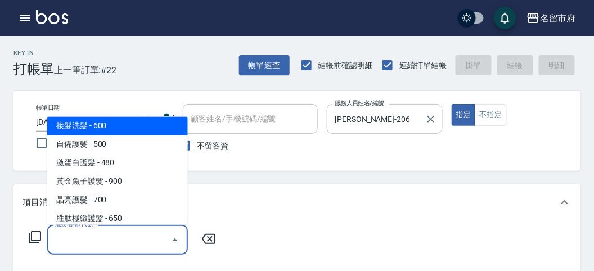
scroll to position [691, 0]
type input "洗髮(S011)"
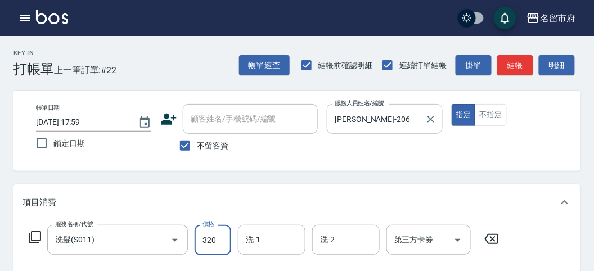
type input "320"
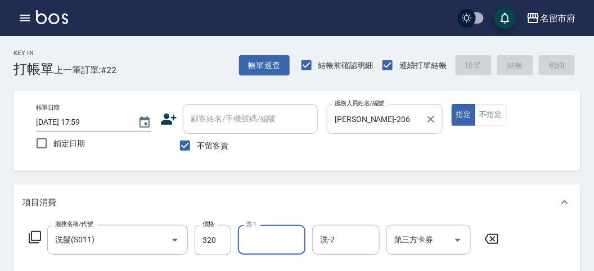
type input "[DATE] 18:30"
